Goal: Information Seeking & Learning: Learn about a topic

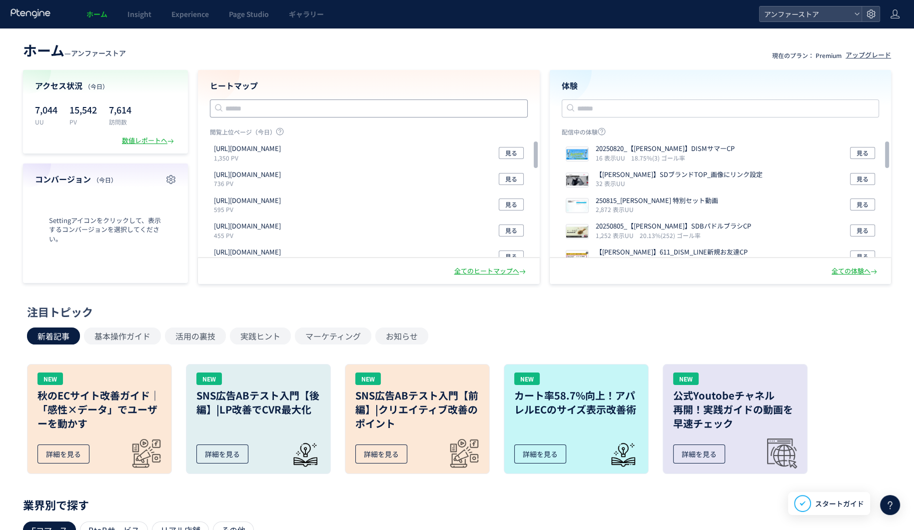
drag, startPoint x: 367, startPoint y: 0, endPoint x: 517, endPoint y: 111, distance: 186.5
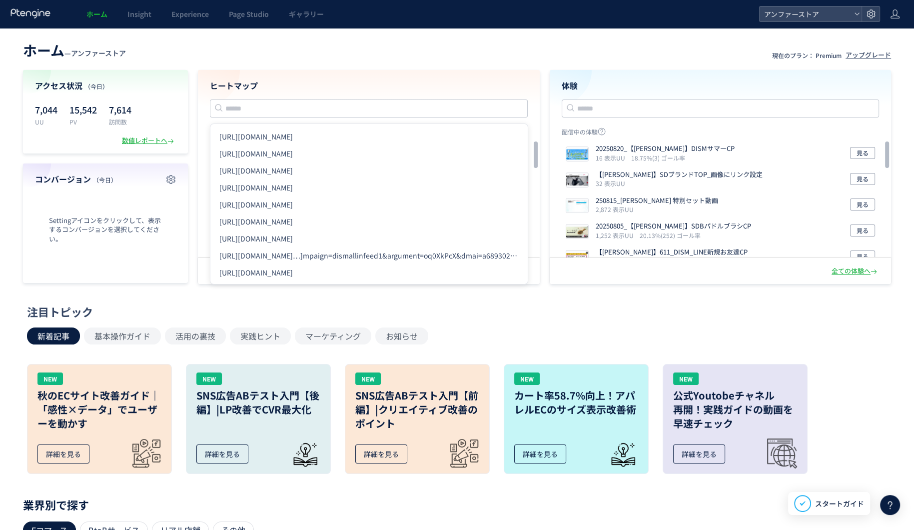
click at [358, 58] on header "ホーム — アンファーストア 現在のプラン： Premium アップグレード" at bounding box center [457, 49] width 868 height 22
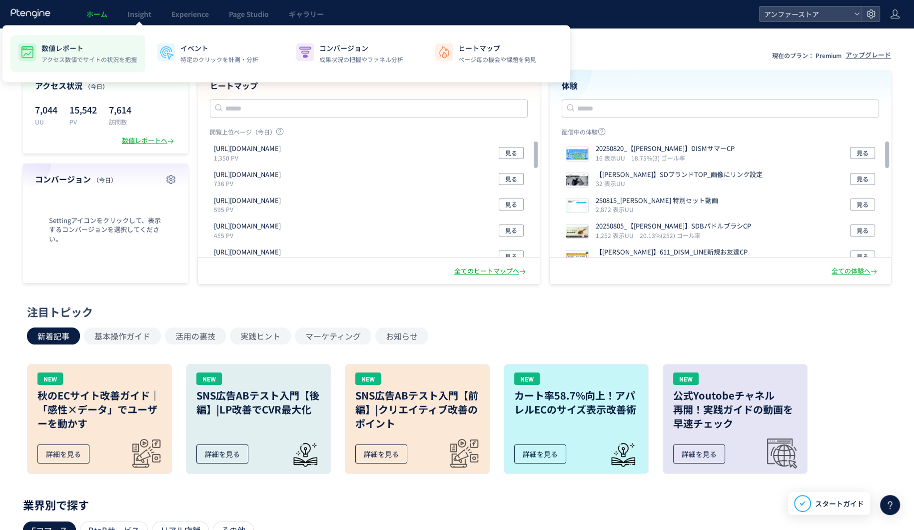
click at [108, 53] on div "数値レポート アクセス数値でサイトの状況を把握" at bounding box center [88, 53] width 95 height 21
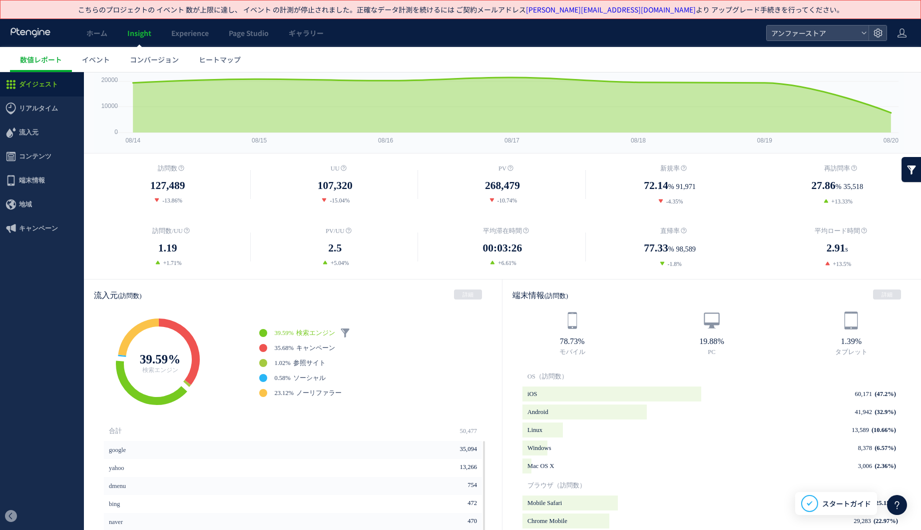
scroll to position [62, 0]
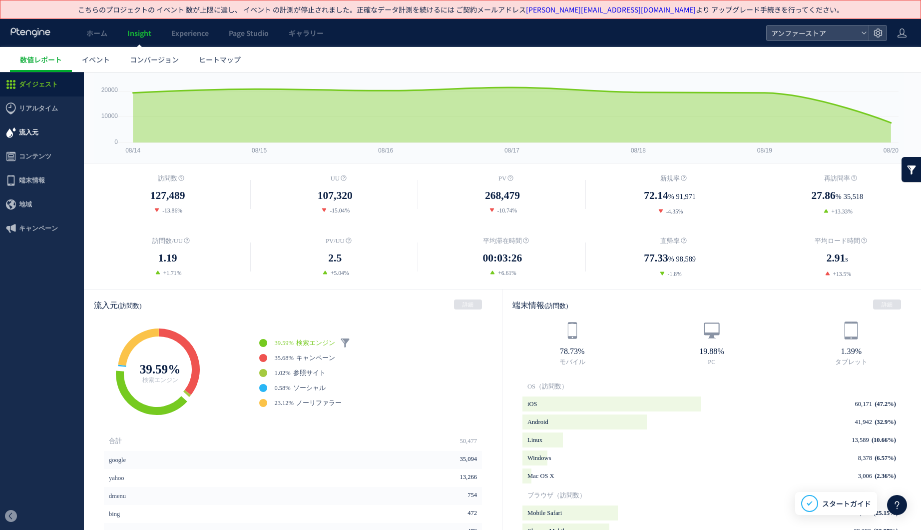
click at [37, 128] on span "流入元" at bounding box center [28, 132] width 19 height 24
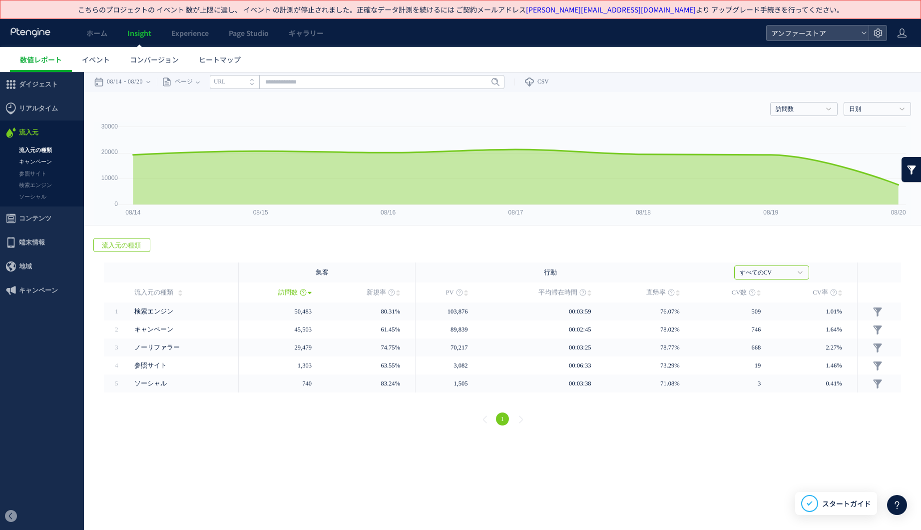
click at [38, 159] on link "キャンペーン" at bounding box center [42, 161] width 84 height 11
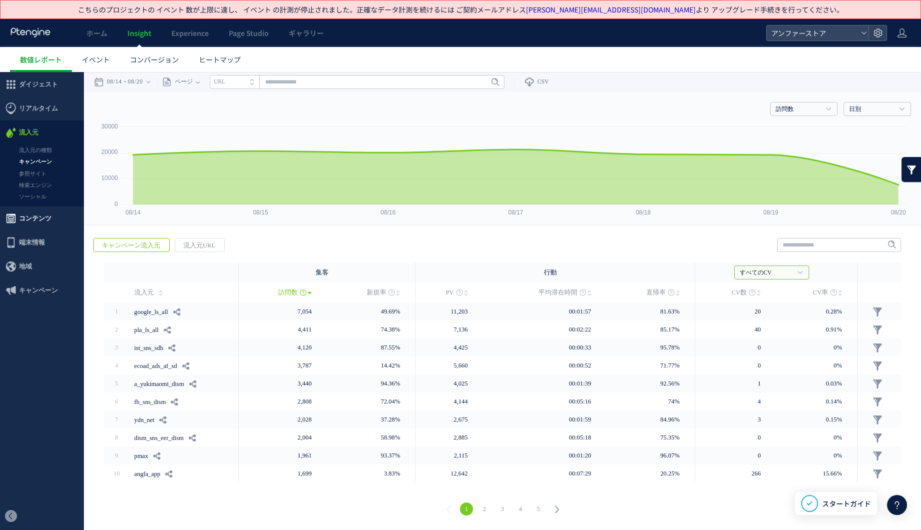
click at [37, 214] on span "コンテンツ" at bounding box center [35, 218] width 32 height 24
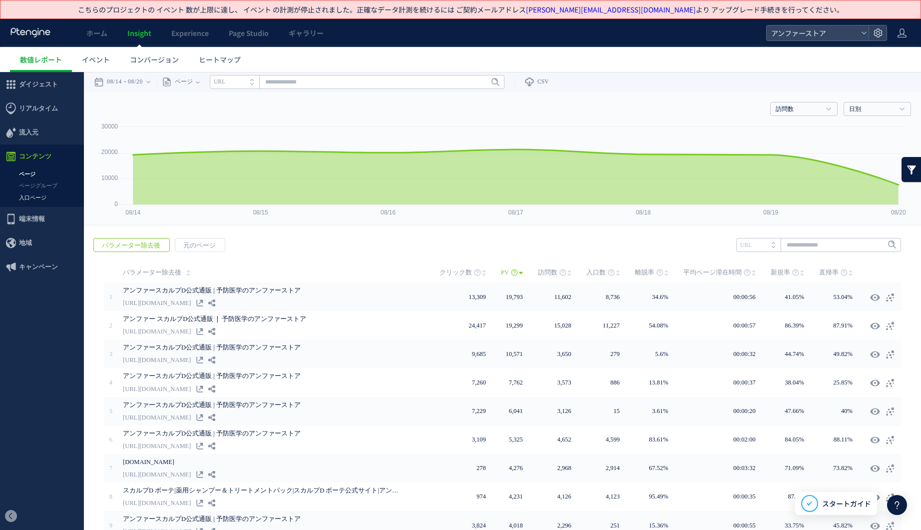
click at [41, 194] on link "入口ページ" at bounding box center [42, 197] width 84 height 11
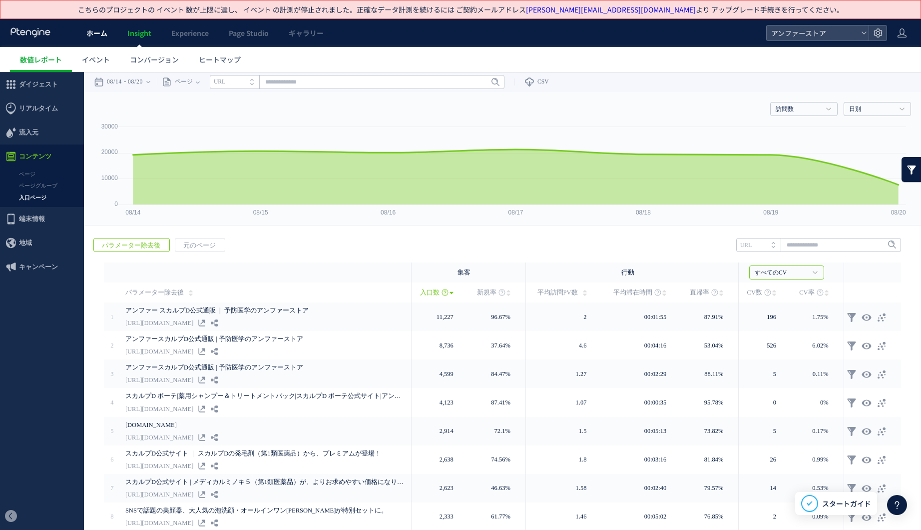
click at [90, 35] on span "ホーム" at bounding box center [96, 33] width 21 height 10
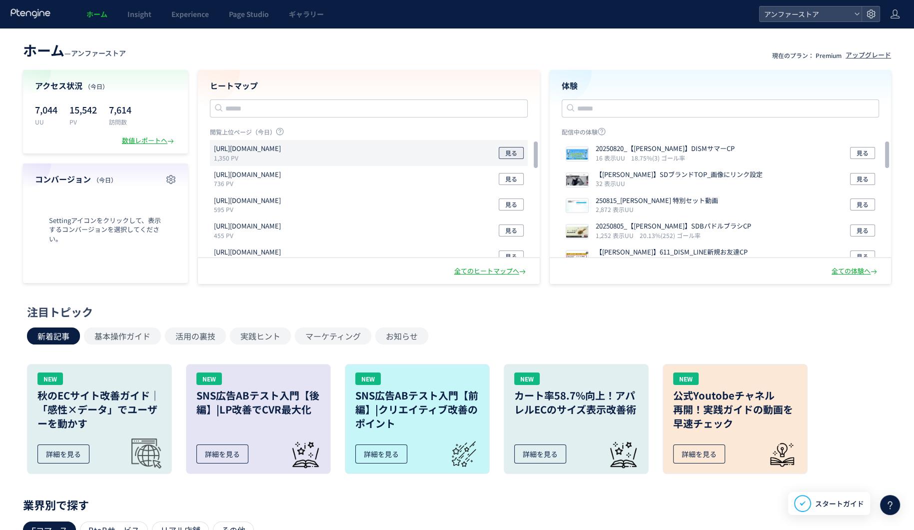
click at [506, 153] on span "見る" at bounding box center [511, 153] width 12 height 12
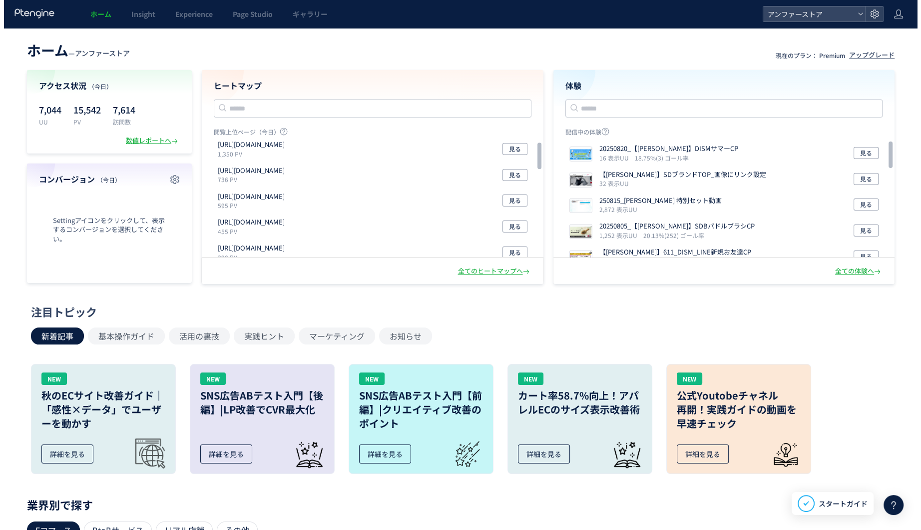
scroll to position [6, 0]
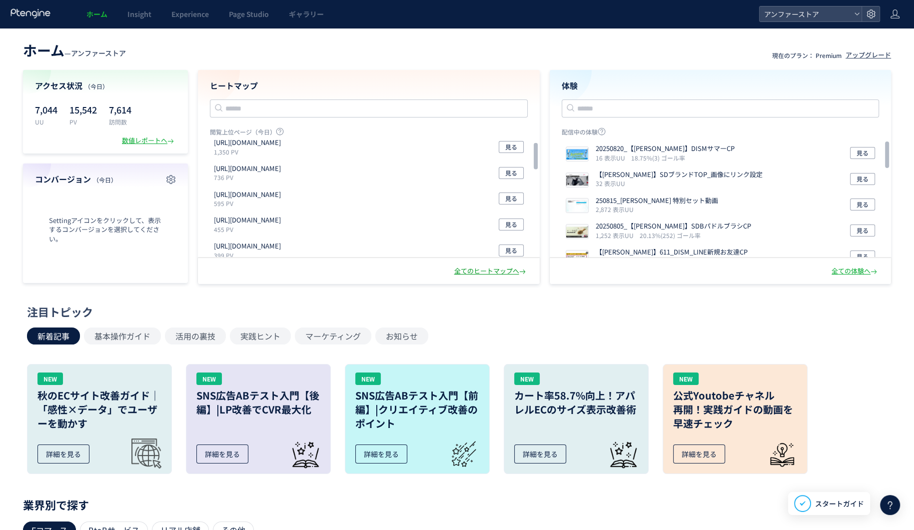
click at [463, 274] on div "全てのヒートマップへ" at bounding box center [490, 270] width 73 height 9
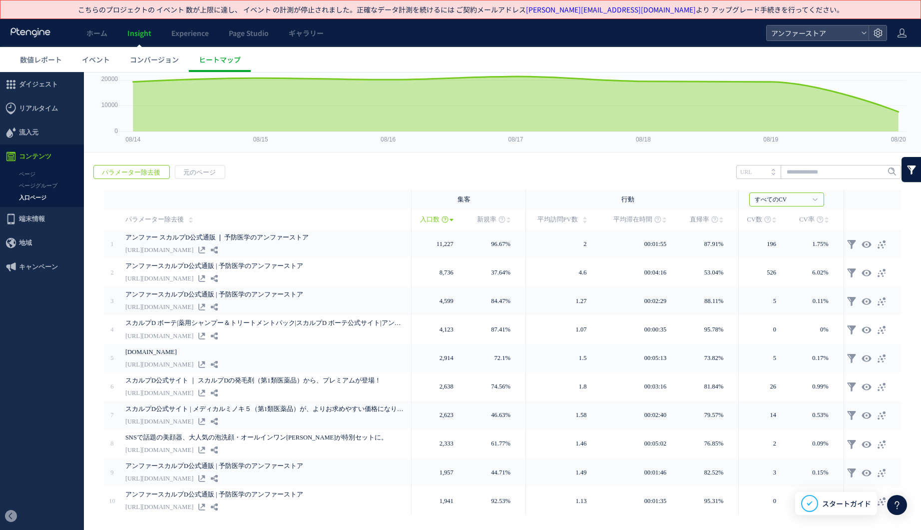
scroll to position [77, 0]
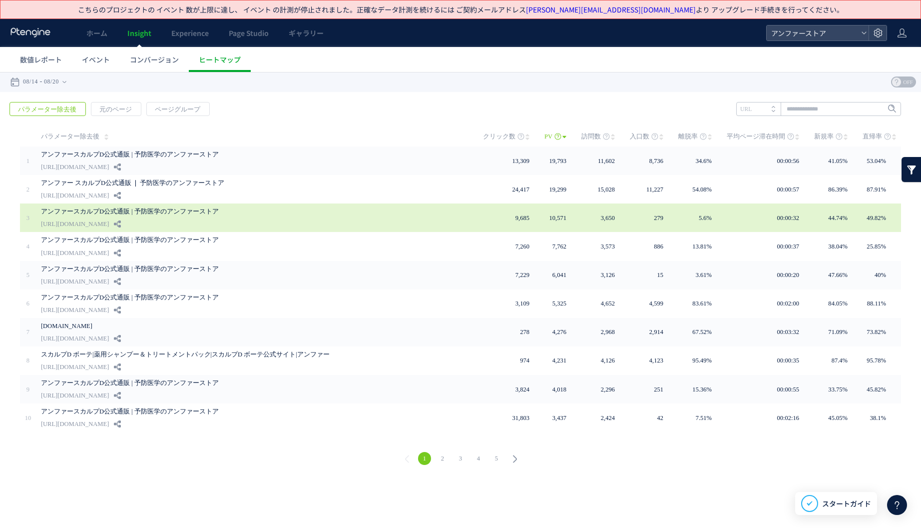
click at [217, 207] on link "アンファースカルプD公式通販 | 予防医学のアンファーストア" at bounding box center [241, 211] width 400 height 12
